Goal: Information Seeking & Learning: Stay updated

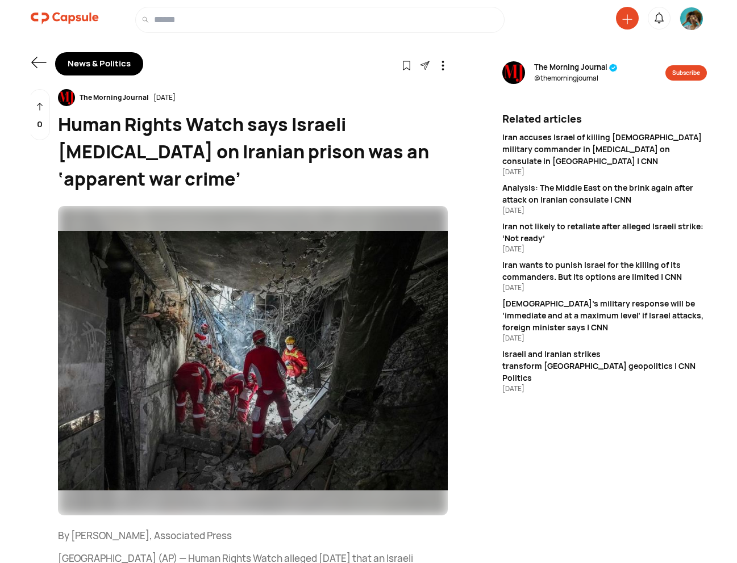
click at [70, 16] on img at bounding box center [65, 18] width 68 height 23
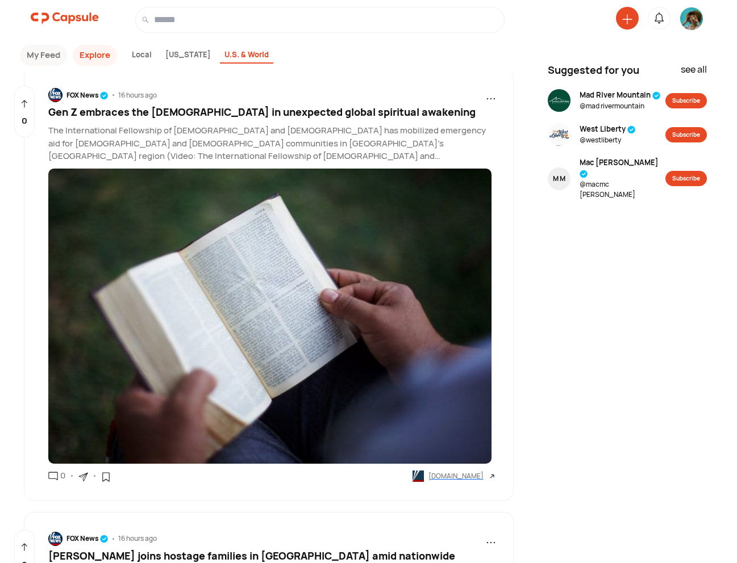
click at [136, 58] on div "Local" at bounding box center [141, 55] width 29 height 17
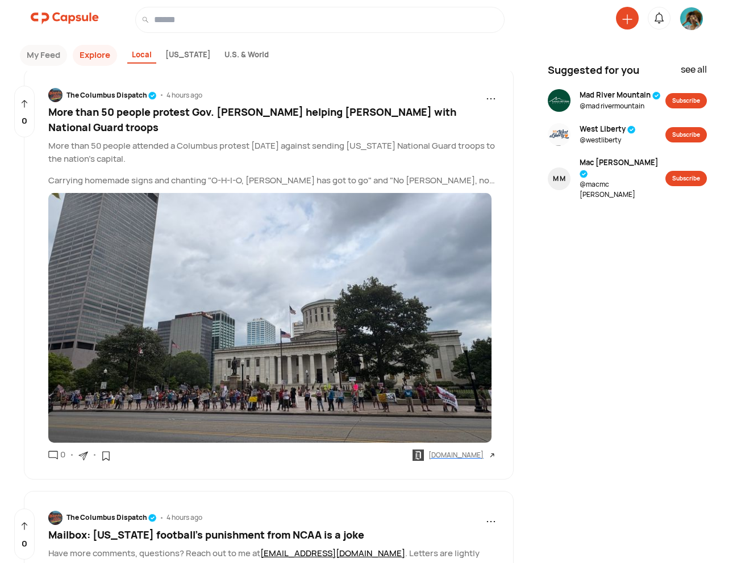
click at [44, 62] on button "My Feed" at bounding box center [43, 55] width 47 height 21
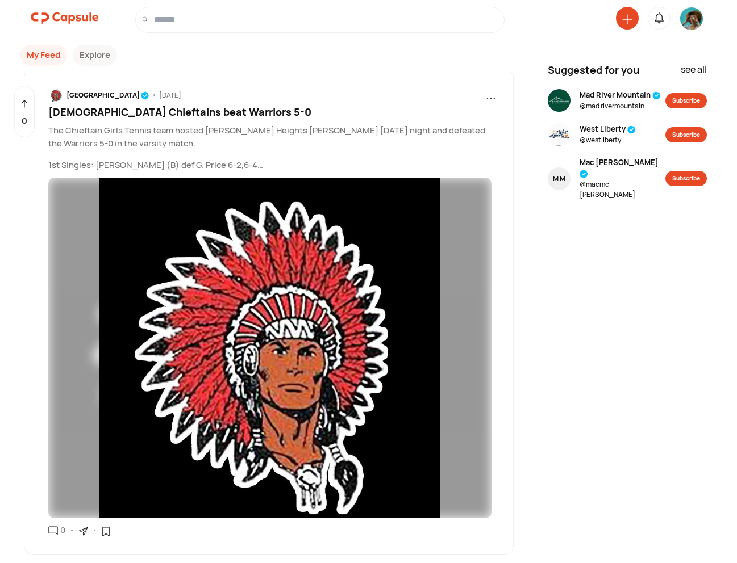
click at [111, 112] on span "Lady Chieftains beat Warriors 5-0" at bounding box center [179, 112] width 263 height 14
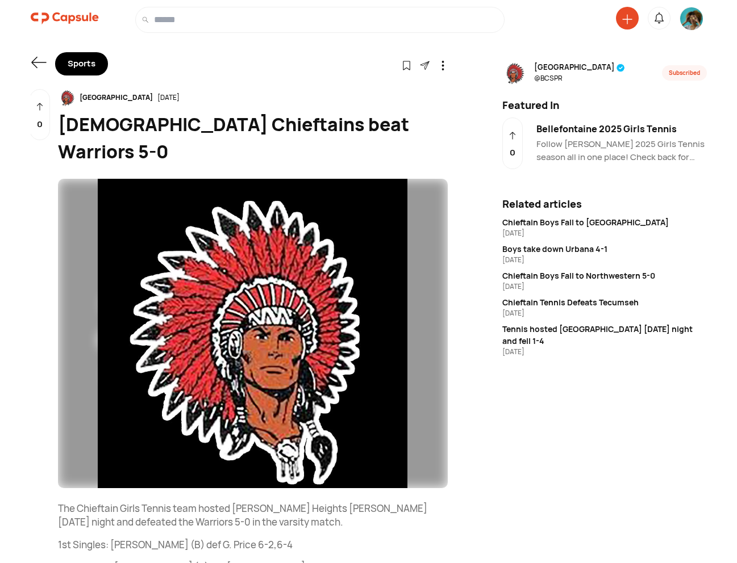
click at [35, 62] on icon at bounding box center [38, 62] width 15 height 11
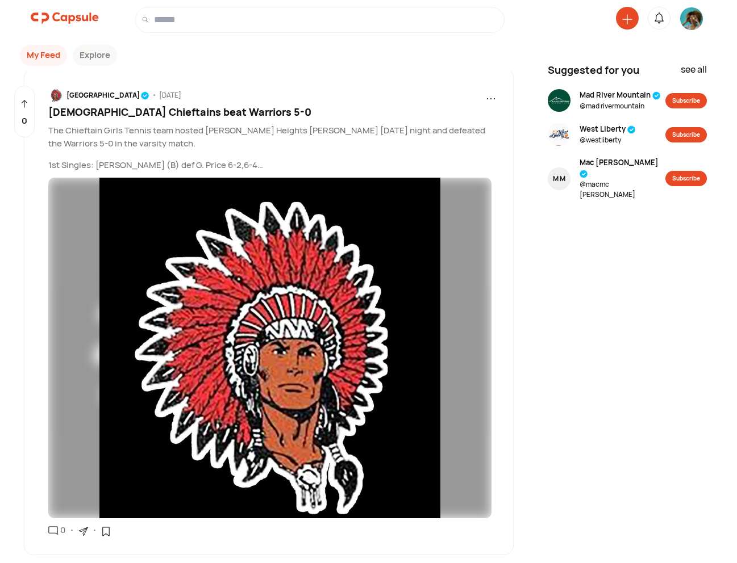
click at [100, 59] on button "Explore" at bounding box center [95, 55] width 44 height 21
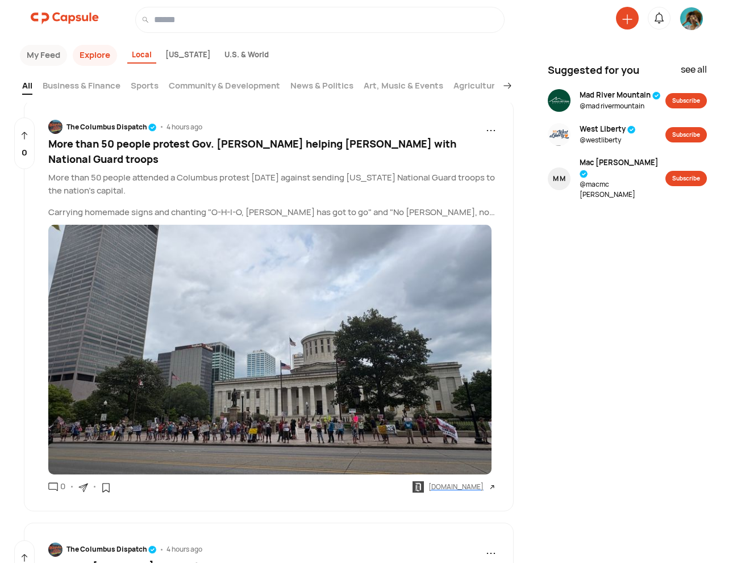
click at [194, 143] on span "More than 50 people protest Gov. DeWine helping Donald Trump with National Guar…" at bounding box center [252, 151] width 408 height 29
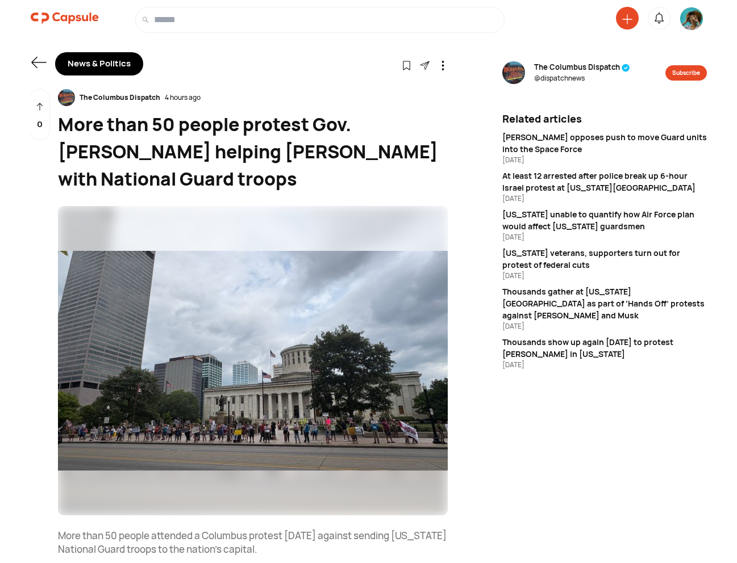
click at [34, 62] on icon at bounding box center [38, 62] width 15 height 11
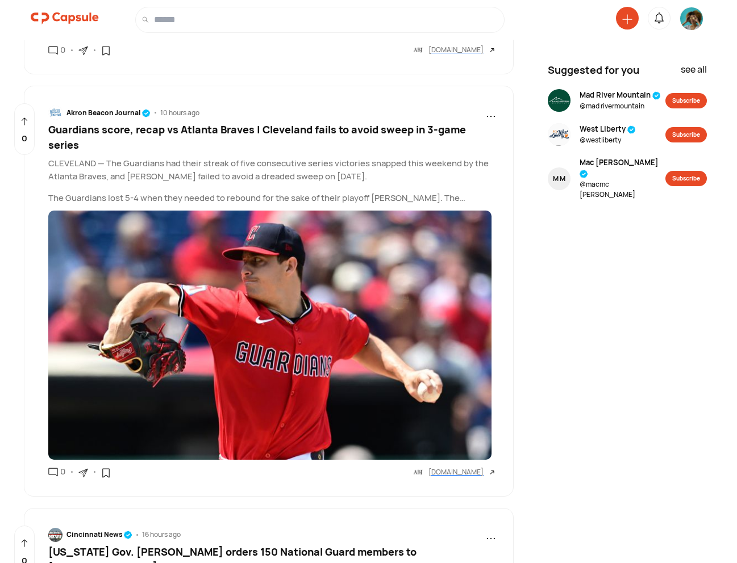
scroll to position [1597, 0]
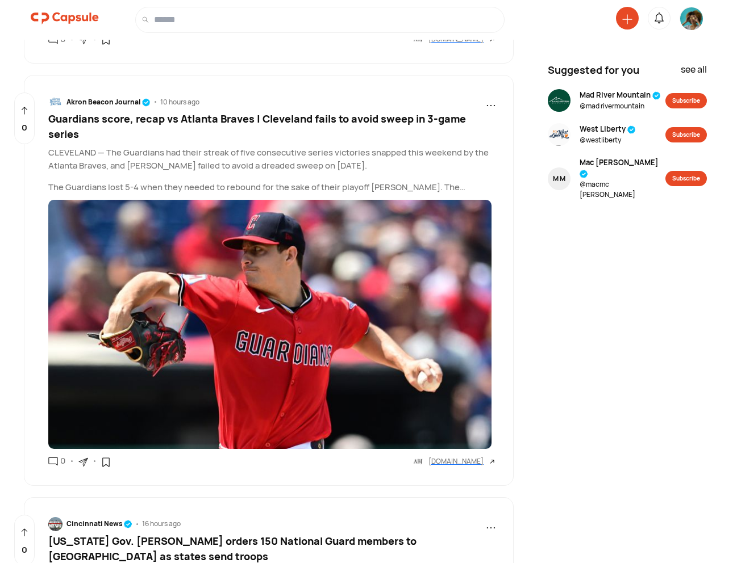
click at [311, 120] on span "Guardians score, recap vs Atlanta Braves | Cleveland fails to avoid sweep in 3-…" at bounding box center [256, 126] width 417 height 29
